Goal: Check status: Check status

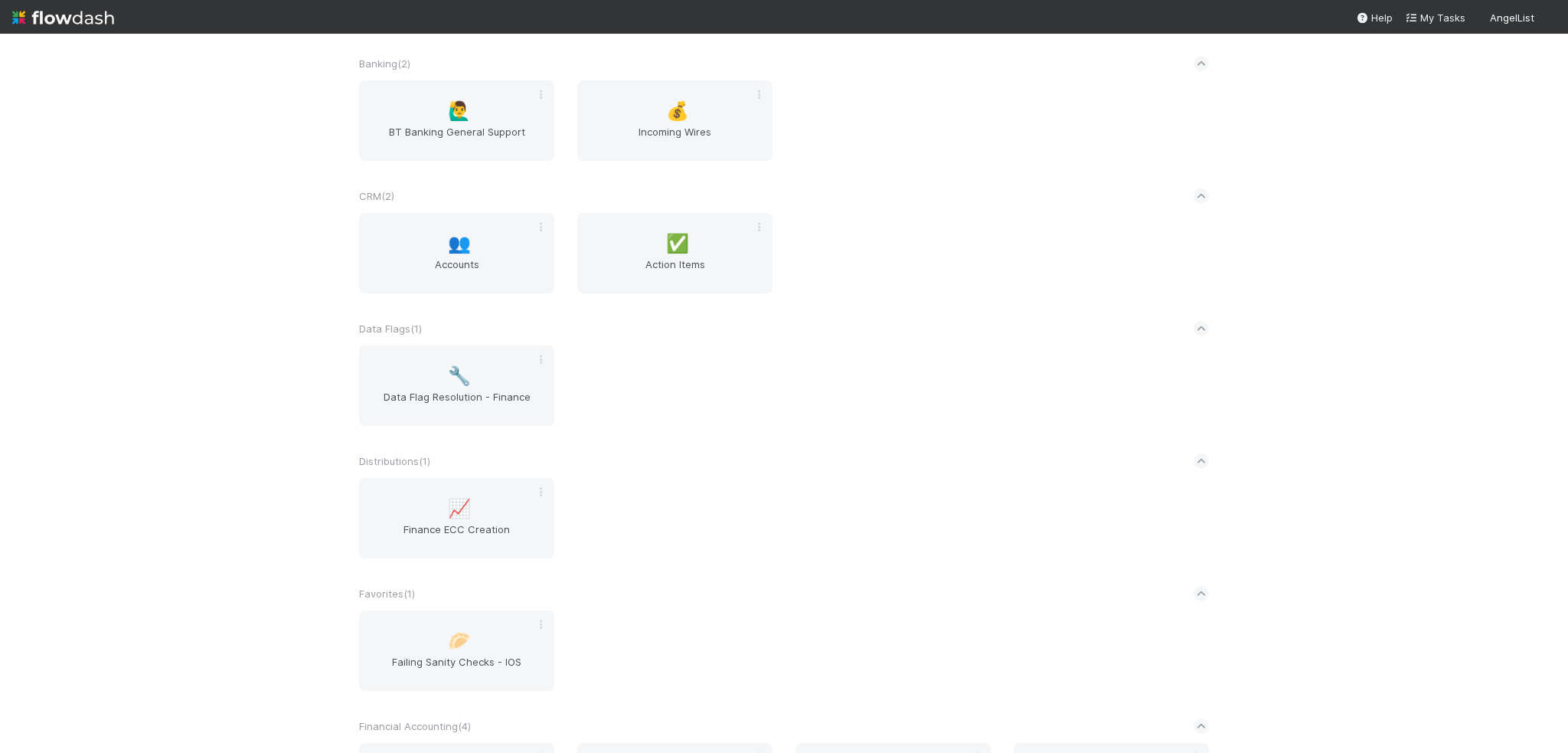
scroll to position [843, 0]
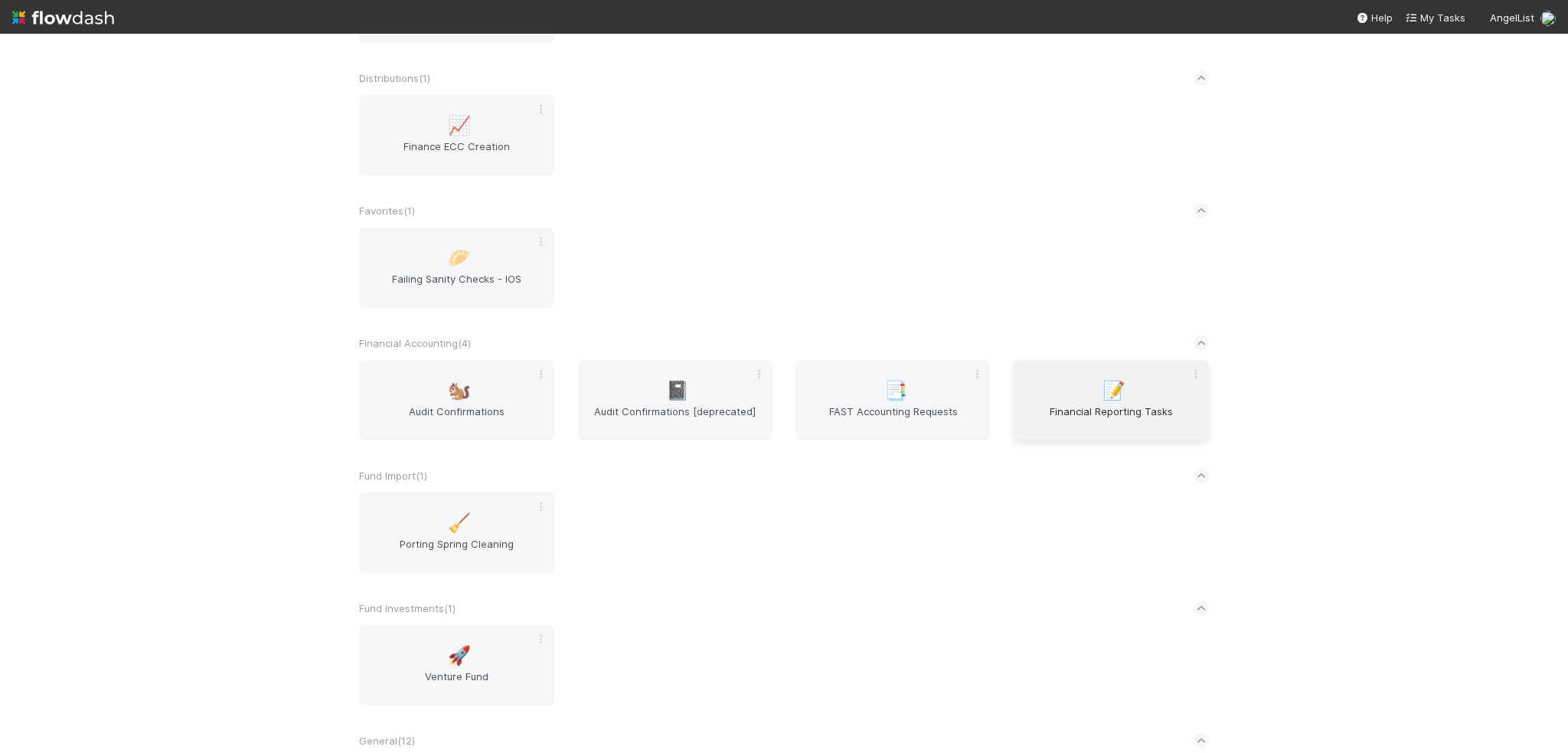
click at [1076, 419] on span "Financial Reporting Tasks" at bounding box center [1112, 419] width 183 height 31
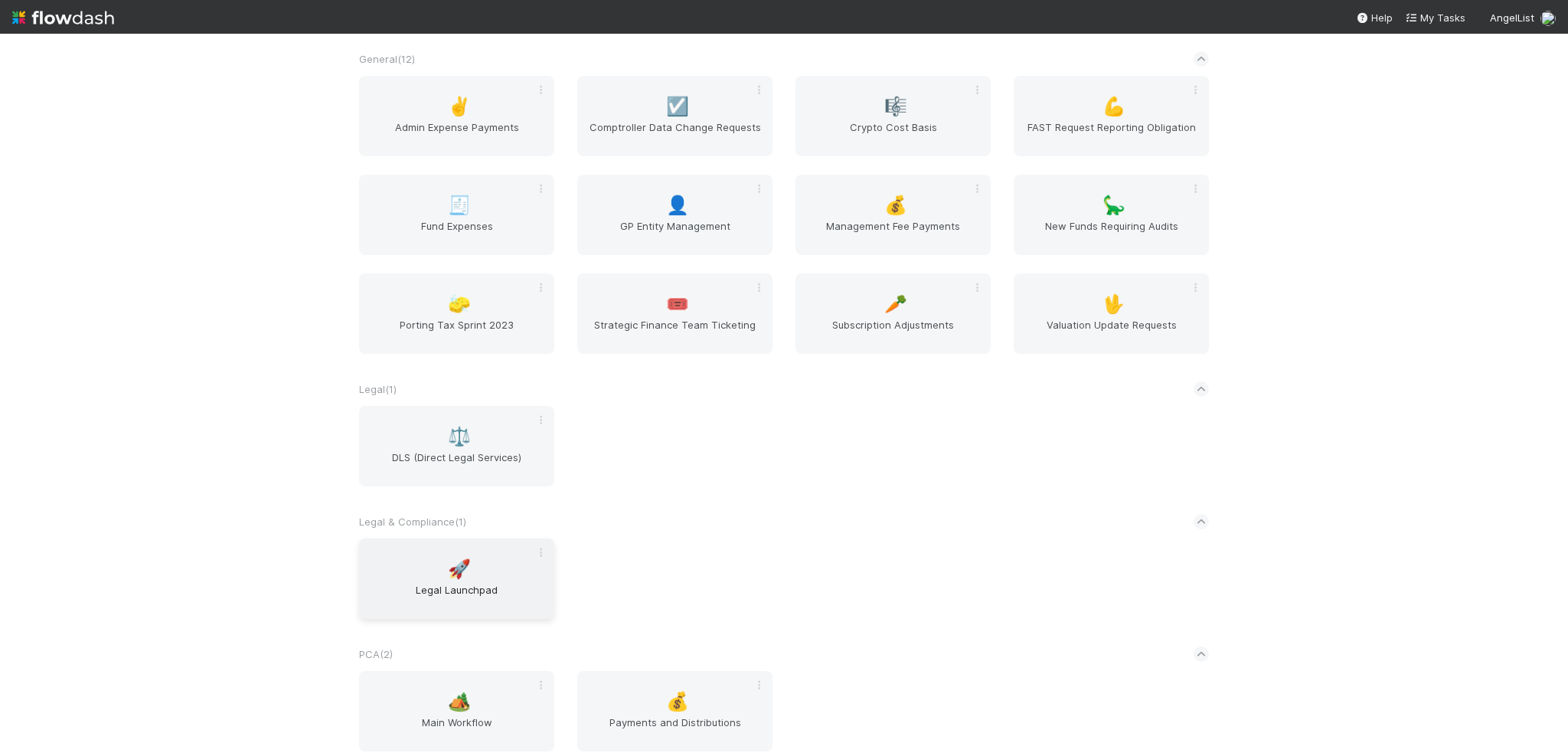
scroll to position [1532, 0]
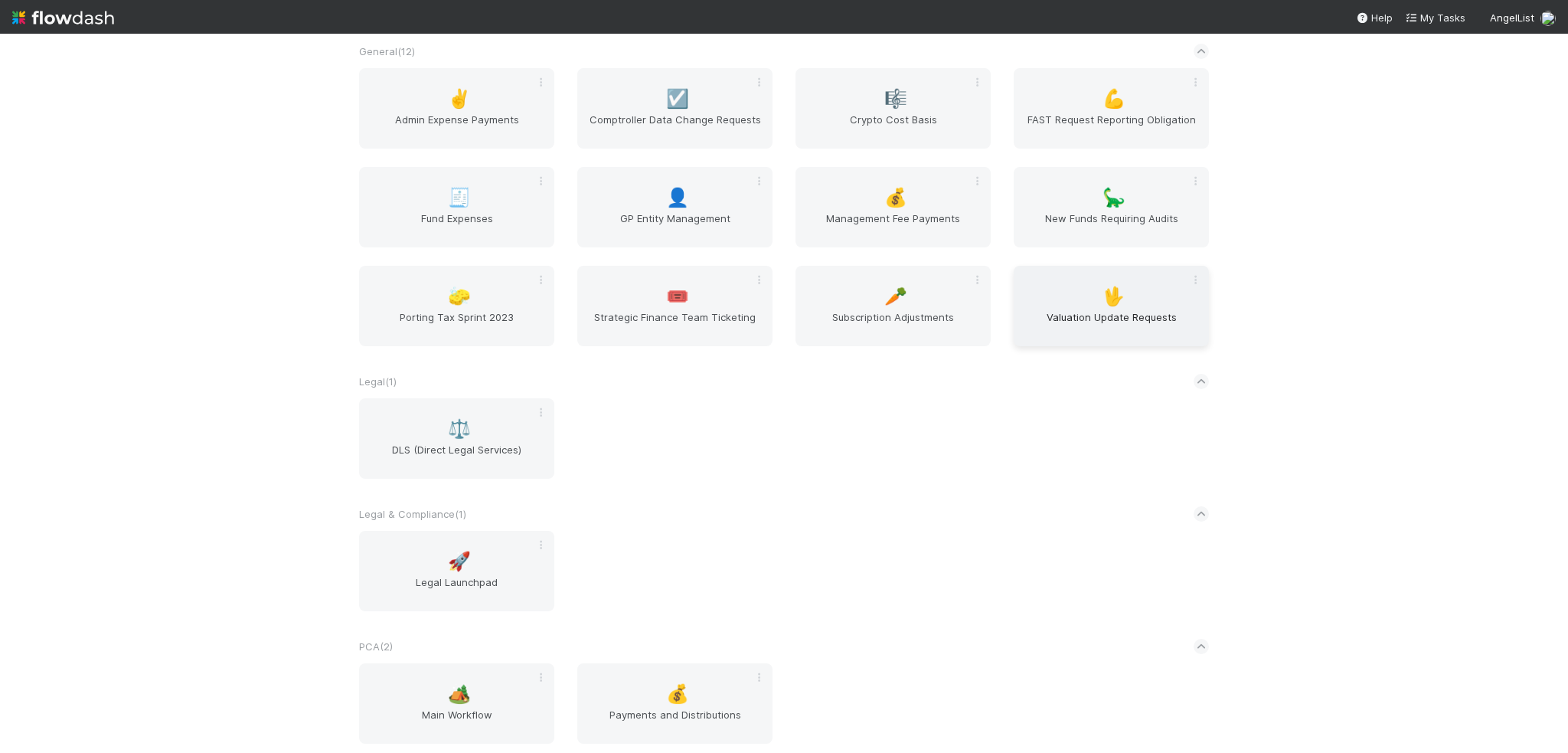
click at [1121, 300] on span "🖖" at bounding box center [1115, 296] width 23 height 20
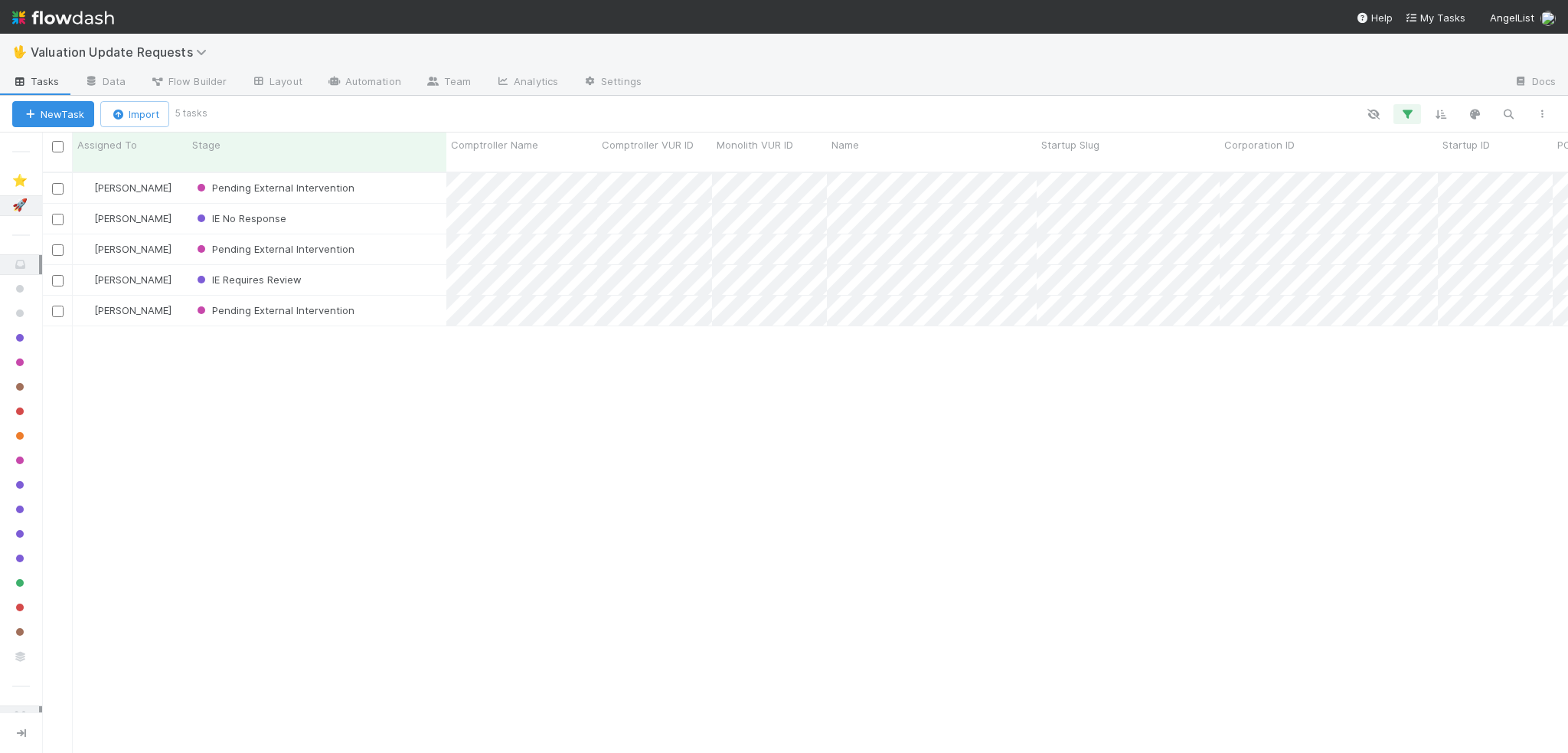
scroll to position [582, 1515]
